Goal: Transaction & Acquisition: Purchase product/service

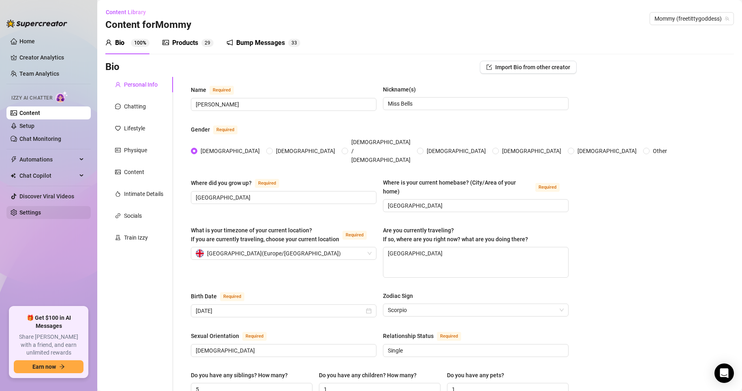
click at [41, 216] on link "Settings" at bounding box center [29, 212] width 21 height 6
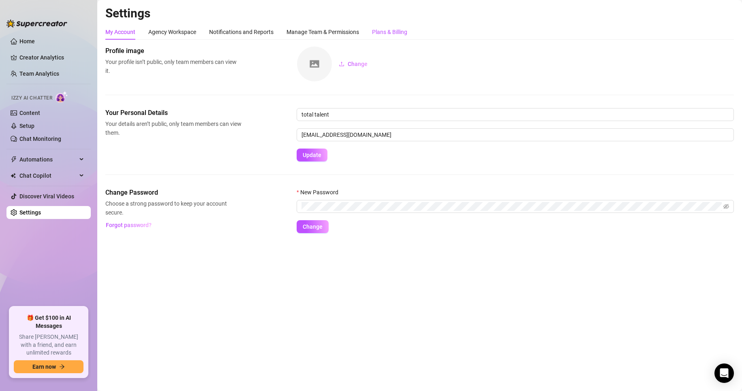
click at [399, 35] on div "Plans & Billing" at bounding box center [389, 32] width 35 height 9
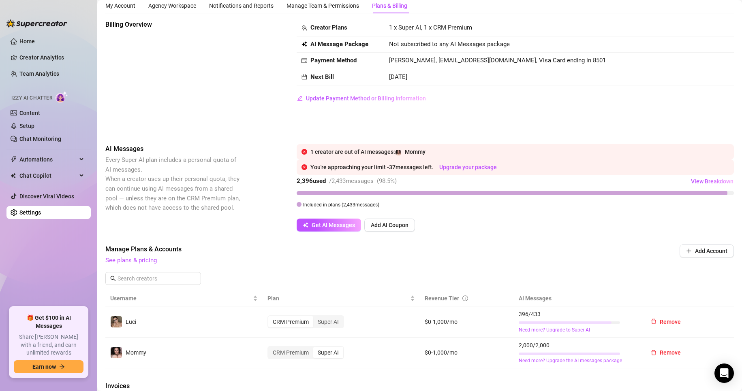
scroll to position [41, 0]
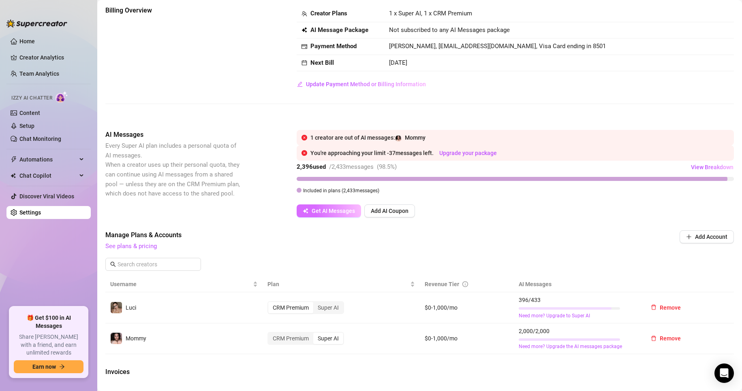
click at [327, 209] on span "Get AI Messages" at bounding box center [333, 211] width 43 height 6
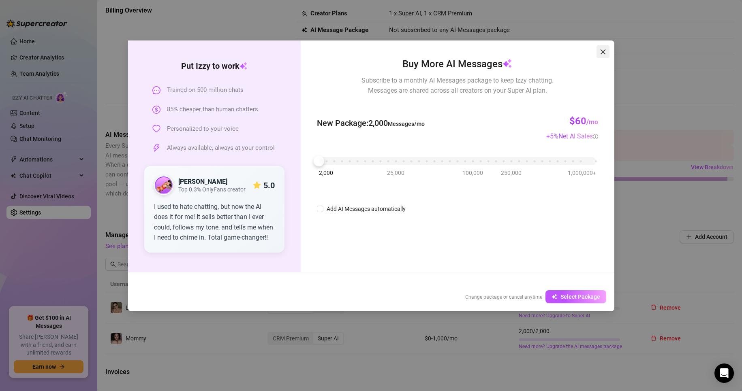
click at [602, 51] on icon "close" at bounding box center [602, 51] width 5 height 5
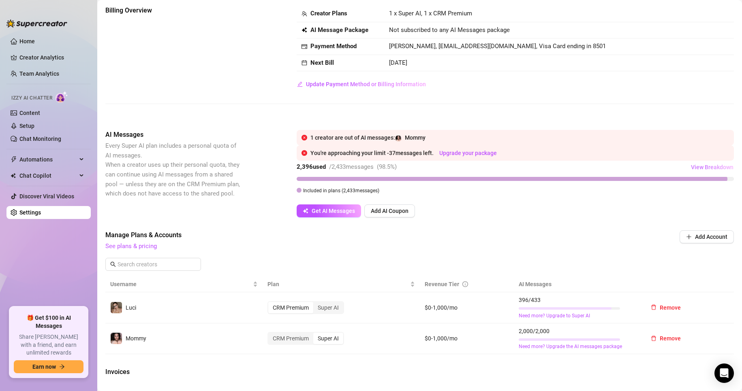
click at [712, 169] on span "View Breakdown" at bounding box center [712, 167] width 43 height 6
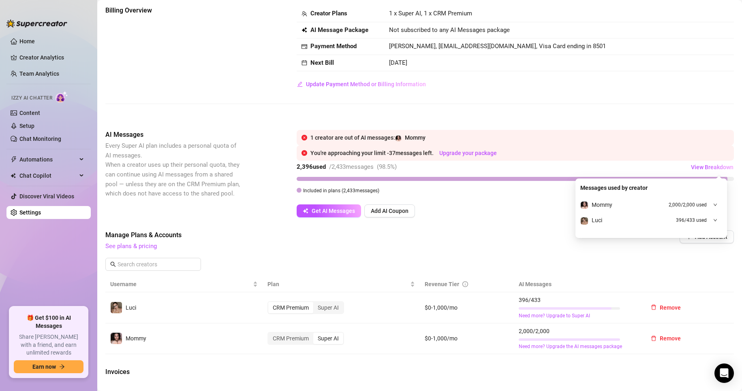
click at [708, 207] on div "Mommy 2,000 / 2,000 used" at bounding box center [651, 204] width 142 height 15
click at [497, 240] on span "Manage Plans & Accounts" at bounding box center [364, 235] width 519 height 10
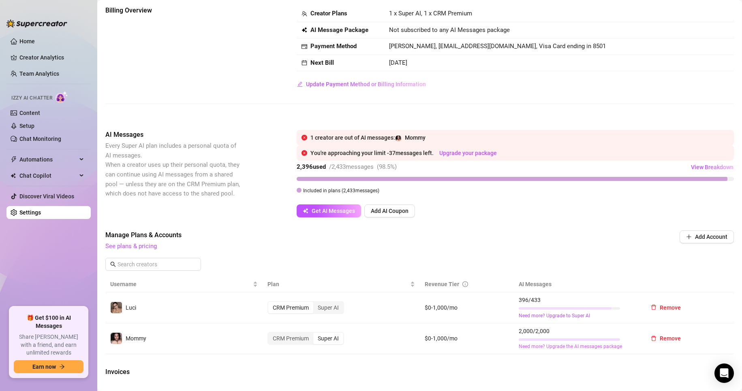
click at [535, 346] on link "Need more? Upgrade the AI messages package" at bounding box center [577, 347] width 116 height 8
click at [521, 347] on link "Need more? Upgrade the AI messages package" at bounding box center [577, 347] width 116 height 8
click at [536, 349] on link "Need more? Upgrade the AI messages package" at bounding box center [577, 347] width 116 height 8
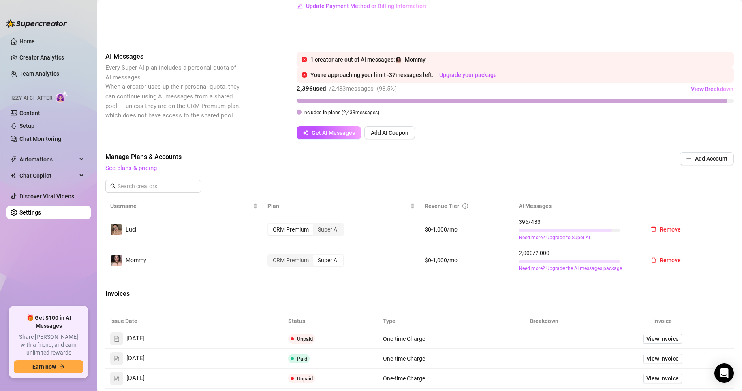
scroll to position [122, 0]
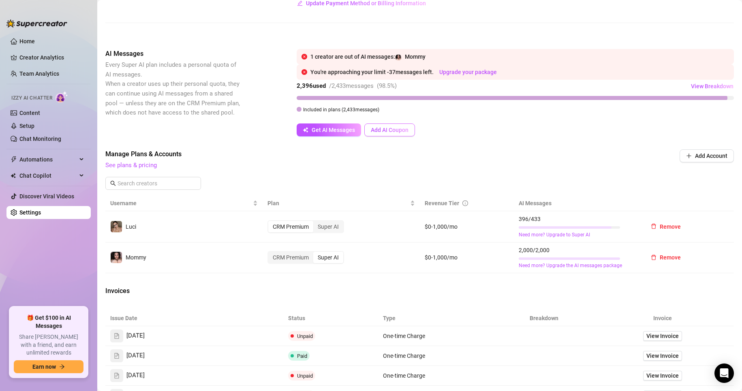
click at [378, 131] on span "Add AI Coupon" at bounding box center [390, 130] width 38 height 6
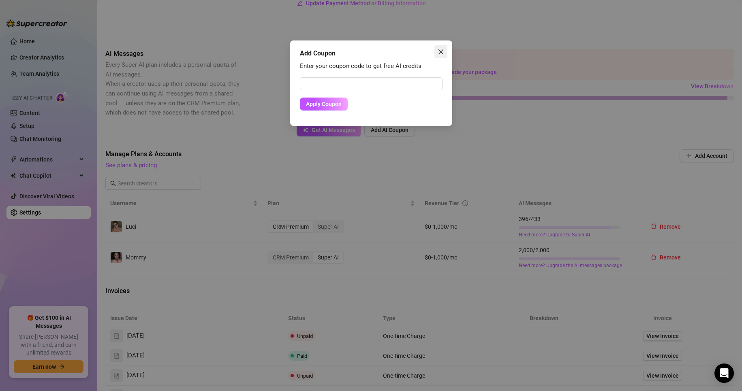
click at [438, 51] on icon "close" at bounding box center [440, 52] width 6 height 6
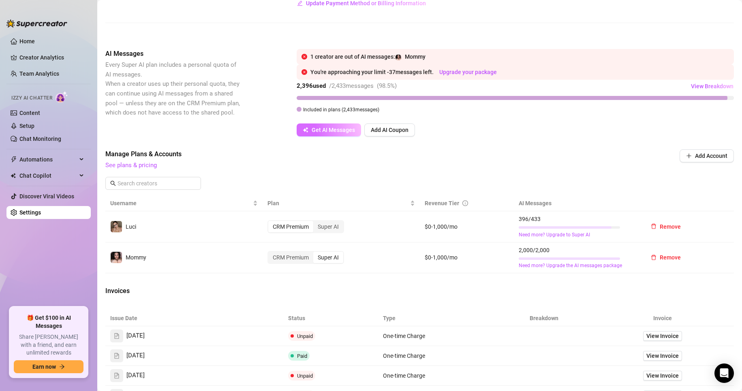
click at [334, 137] on button "Get AI Messages" at bounding box center [329, 130] width 64 height 13
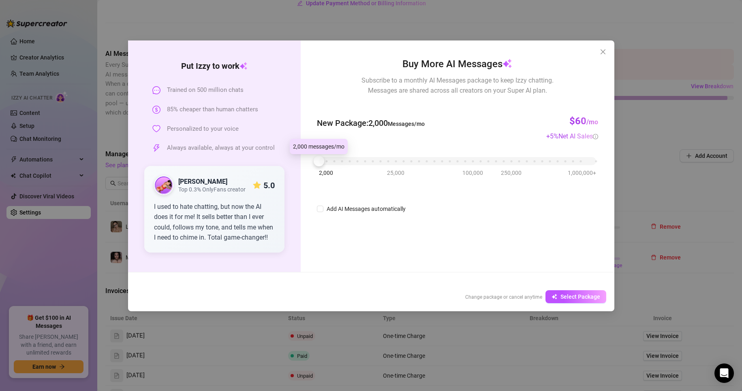
click at [322, 164] on div at bounding box center [319, 161] width 11 height 11
click at [600, 55] on button "Close" at bounding box center [602, 51] width 13 height 13
